Goal: Entertainment & Leisure: Consume media (video, audio)

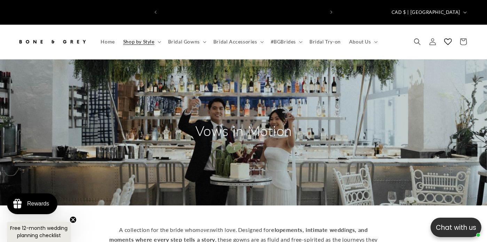
scroll to position [0, 163]
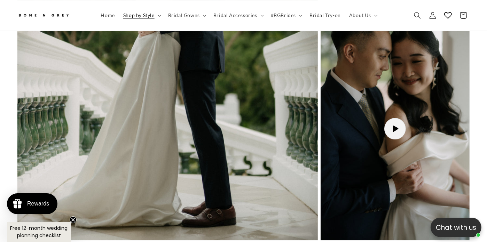
scroll to position [1699, 0]
click at [391, 115] on button "Load video: Sloane as a Song" at bounding box center [395, 129] width 149 height 224
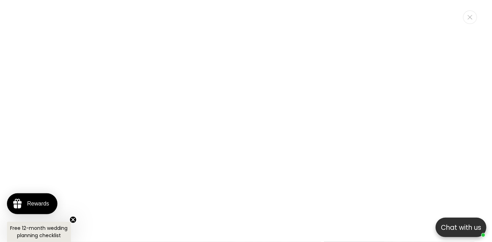
scroll to position [0, 331]
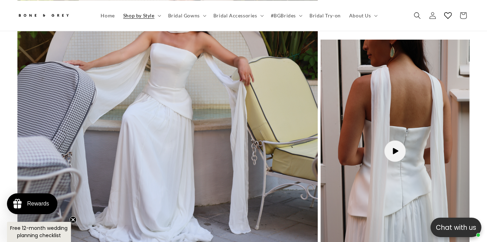
scroll to position [628, 0]
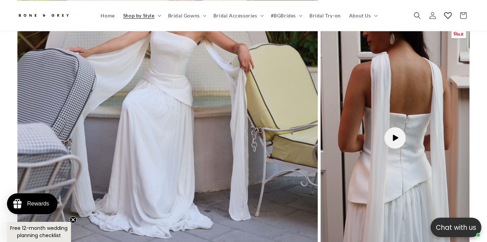
click at [401, 125] on button "Load video: Elsa as as Song" at bounding box center [395, 137] width 149 height 223
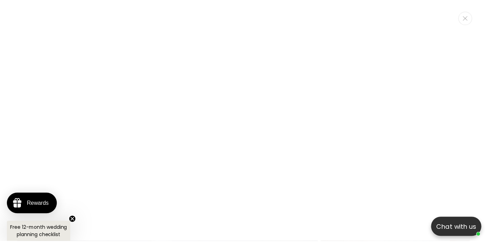
scroll to position [0, 331]
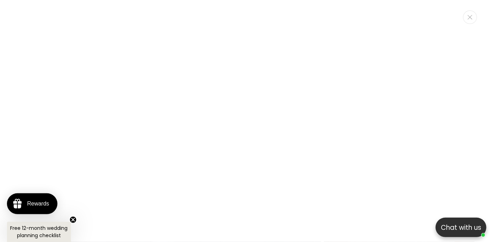
click at [60, 12] on div "Elsa as as Song" at bounding box center [246, 109] width 462 height 218
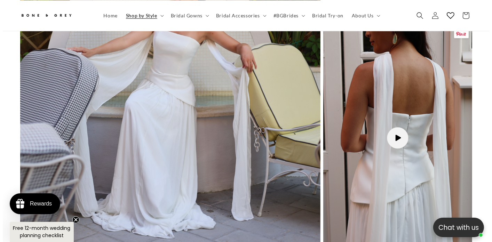
scroll to position [0, 0]
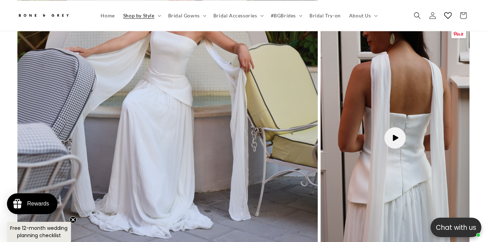
click at [394, 125] on button "Load video: Elsa as as Song" at bounding box center [395, 137] width 149 height 223
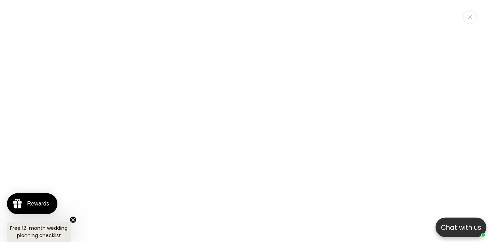
scroll to position [0, 166]
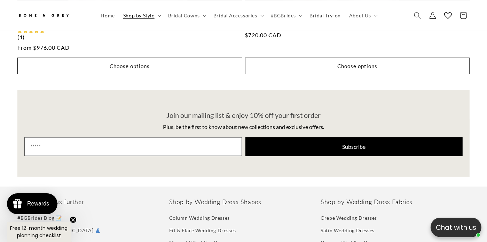
scroll to position [0, 163]
